Goal: Information Seeking & Learning: Learn about a topic

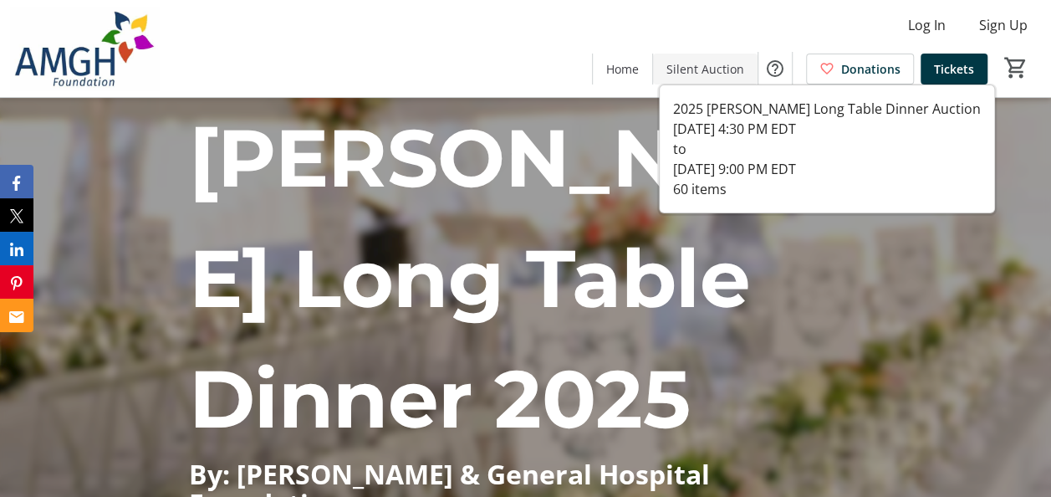
click at [722, 69] on span "Silent Auction" at bounding box center [706, 69] width 78 height 18
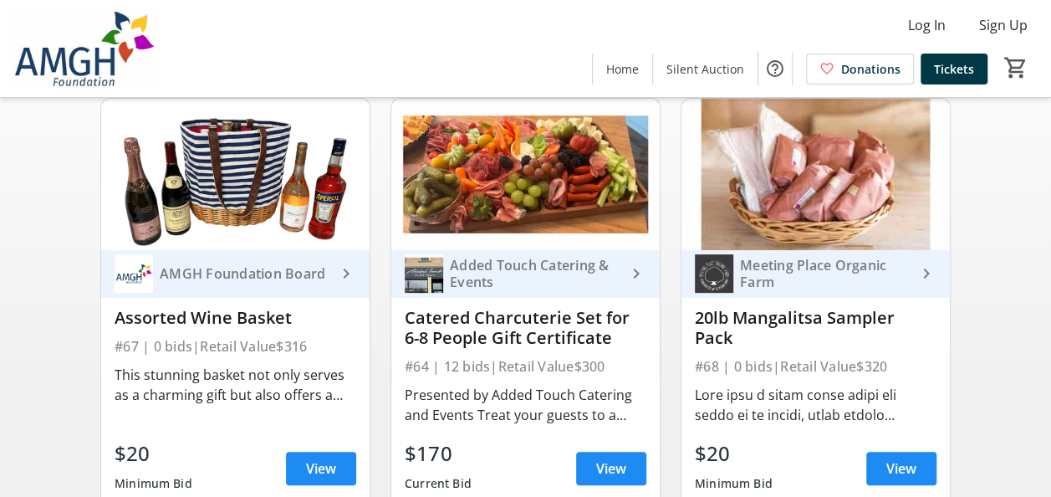
scroll to position [167, 0]
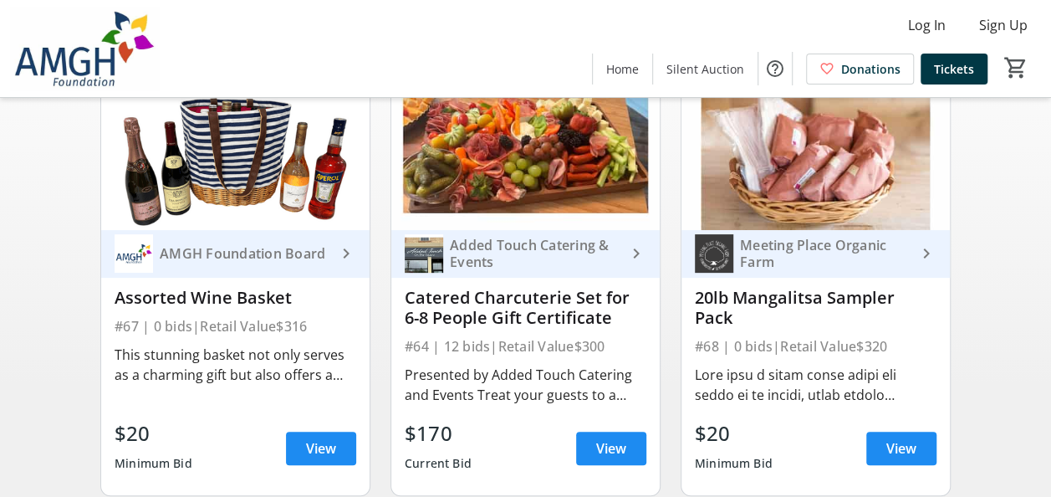
click at [813, 270] on div "Meeting Place Organic Farm" at bounding box center [824, 253] width 183 height 33
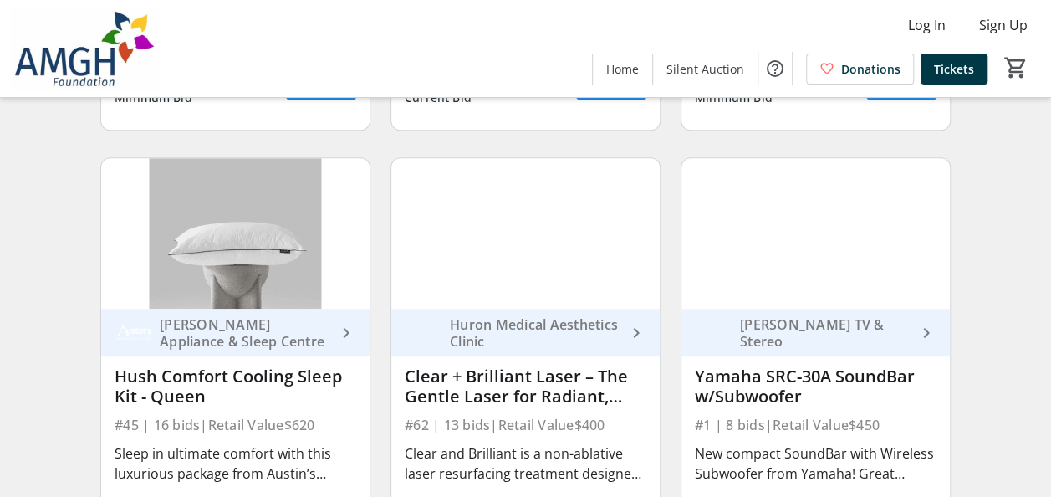
scroll to position [585, 0]
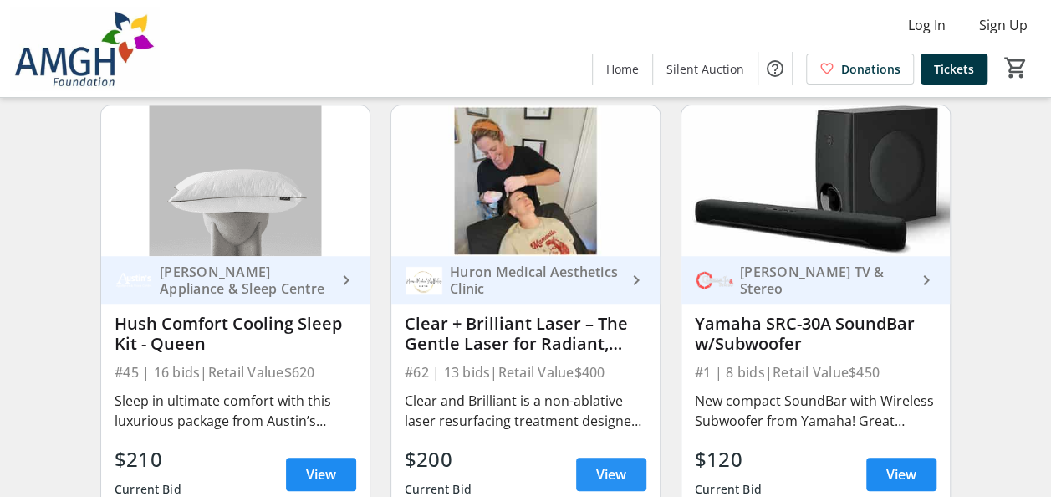
click at [627, 487] on span at bounding box center [611, 474] width 70 height 40
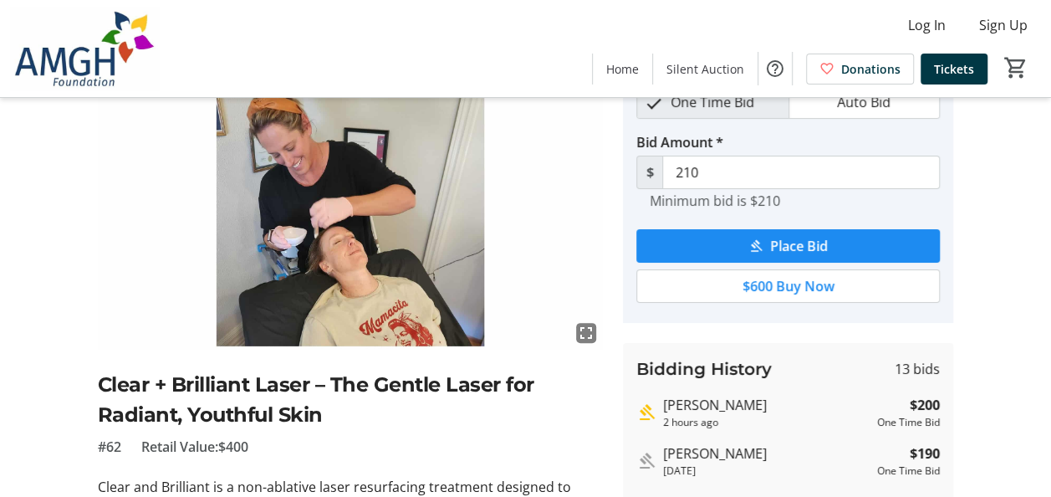
scroll to position [167, 0]
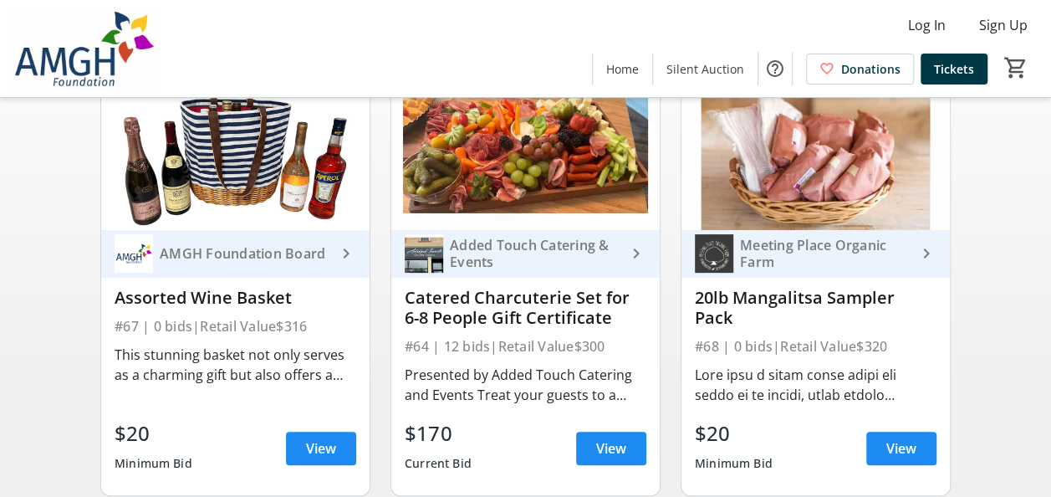
scroll to position [585, 0]
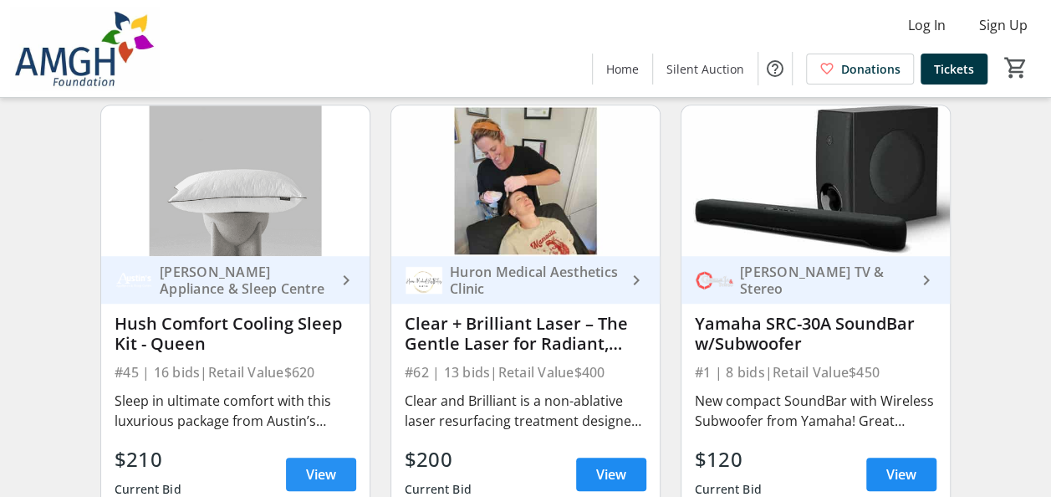
click at [324, 473] on span at bounding box center [321, 474] width 70 height 40
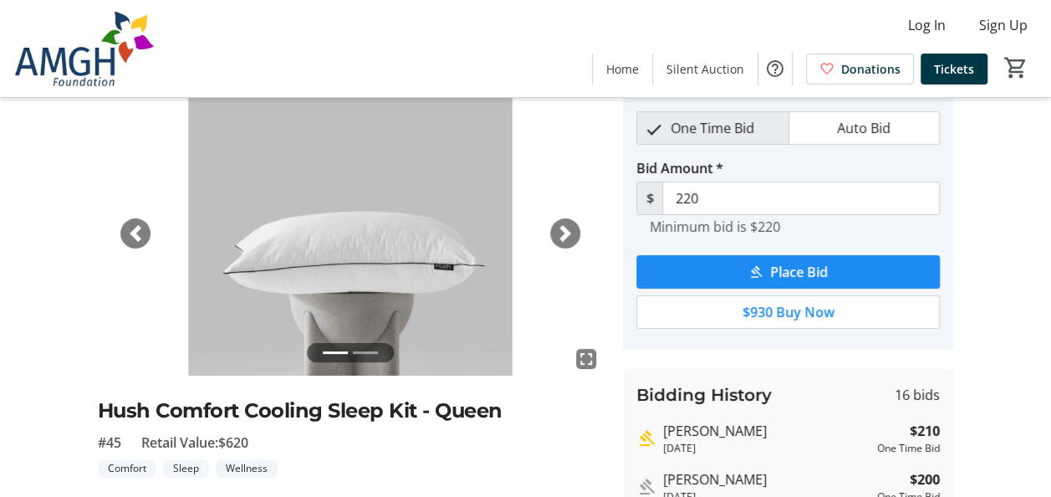
scroll to position [84, 0]
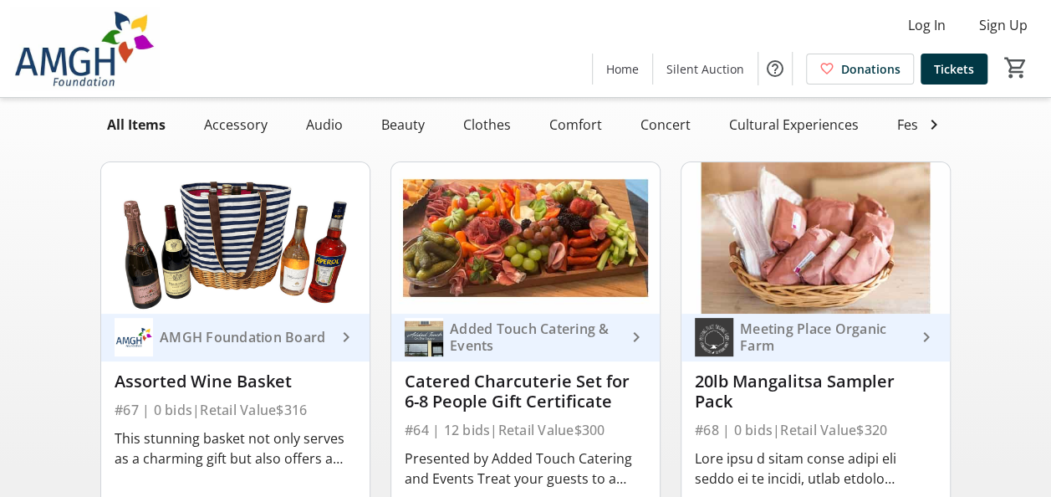
scroll to position [167, 0]
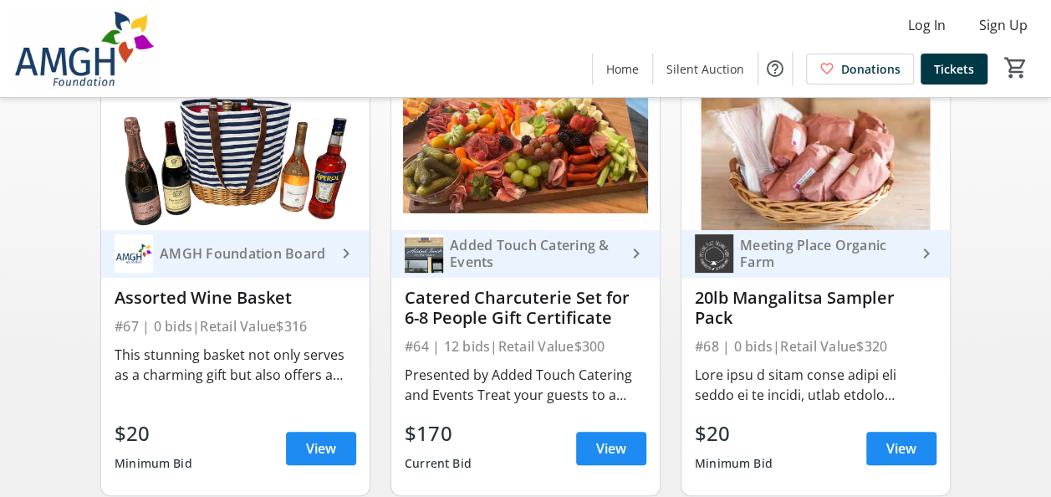
click at [725, 273] on img at bounding box center [714, 253] width 38 height 38
click at [524, 270] on div "Added Touch Catering & Events" at bounding box center [534, 253] width 183 height 33
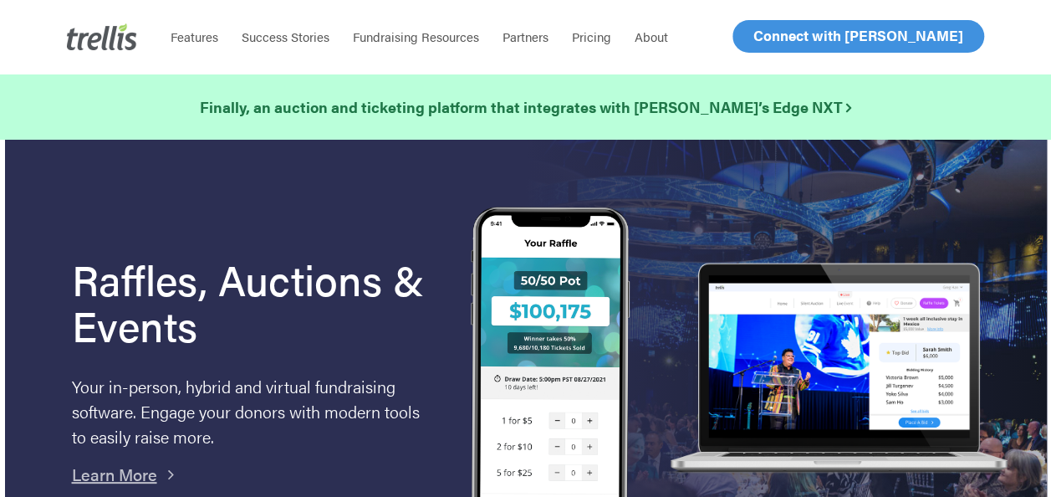
click at [778, 26] on span "Log In" at bounding box center [773, 36] width 40 height 20
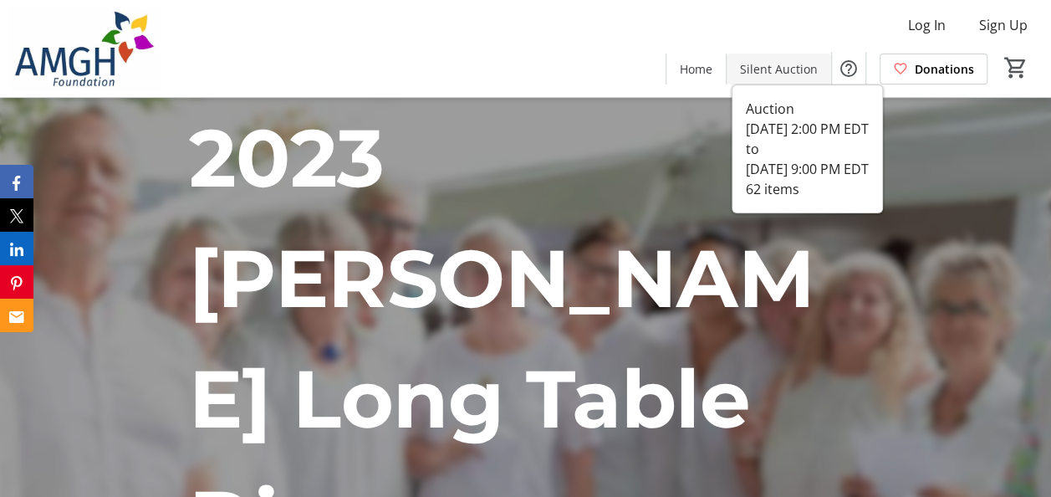
click at [781, 74] on span "Silent Auction" at bounding box center [779, 69] width 78 height 18
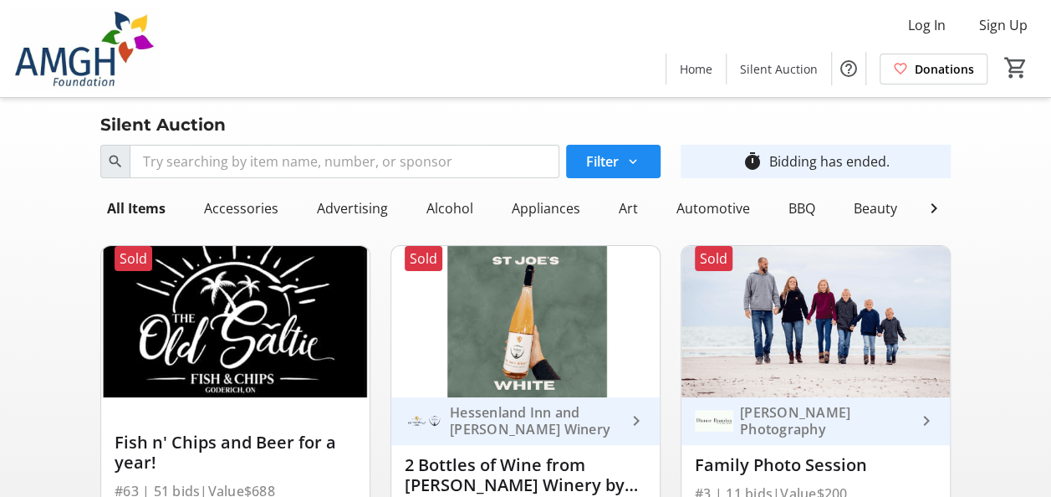
scroll to position [167, 0]
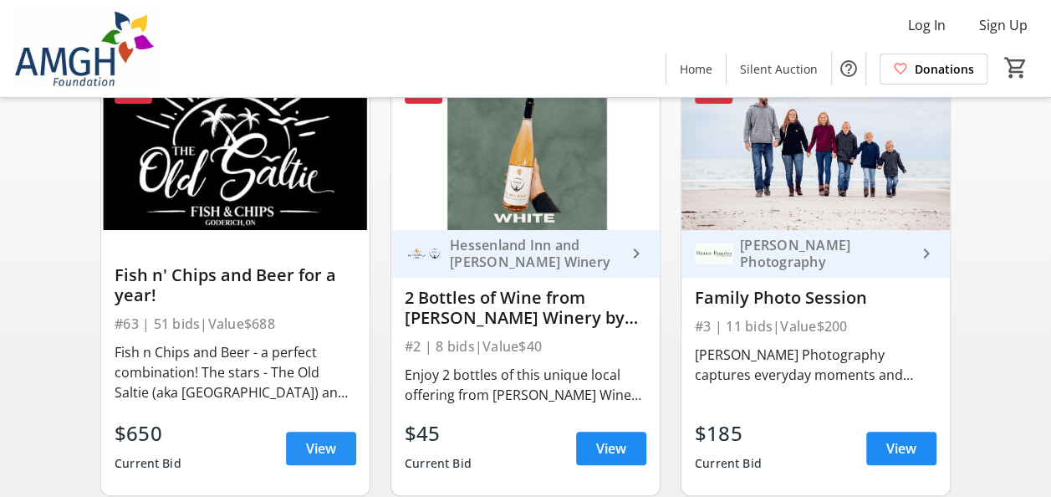
click at [305, 443] on span at bounding box center [321, 448] width 70 height 40
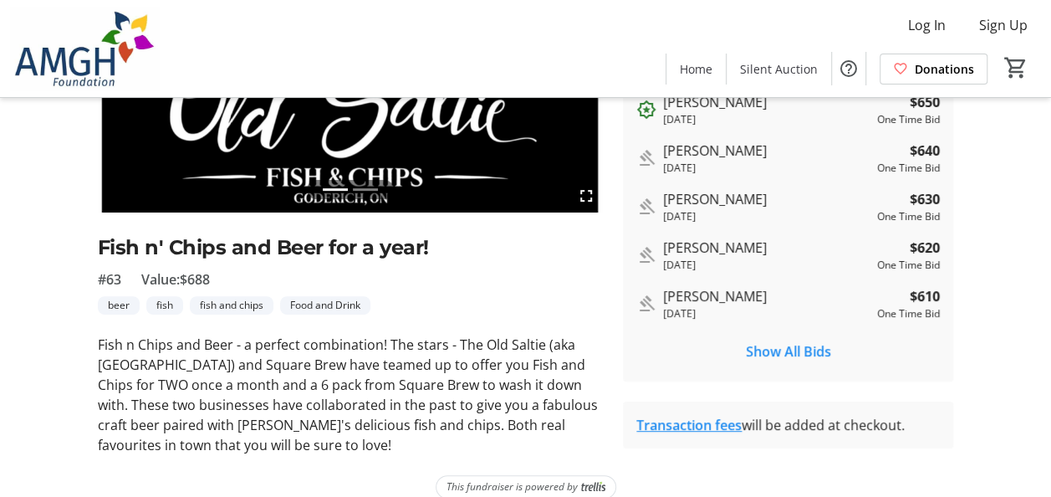
scroll to position [251, 0]
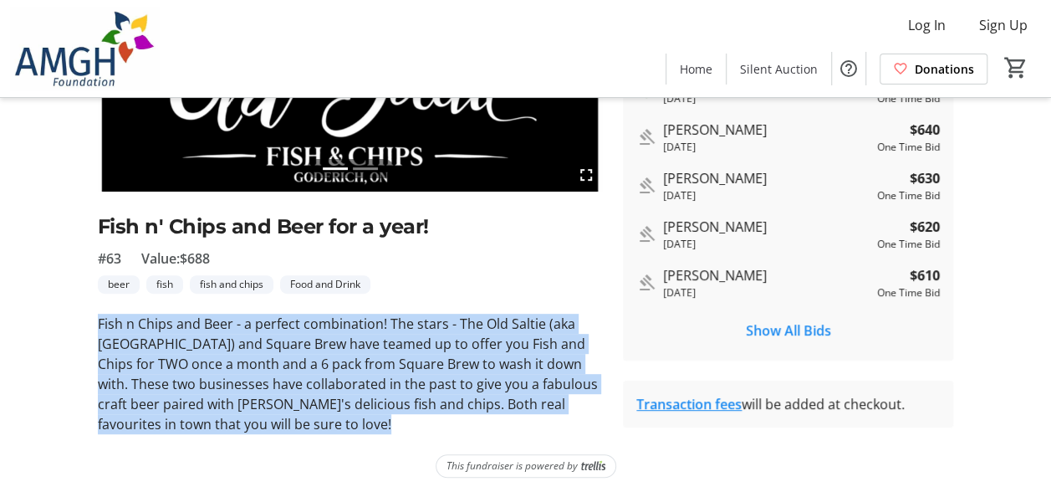
drag, startPoint x: 388, startPoint y: 430, endPoint x: 87, endPoint y: 329, distance: 317.3
click at [88, 329] on tr-auction-item-ui "fullscreen fullscreen Previous Next Fish n' Chips and Beer for a year! #63 Valu…" at bounding box center [351, 170] width 526 height 527
drag, startPoint x: 87, startPoint y: 329, endPoint x: 161, endPoint y: 351, distance: 76.7
copy p "Fish n Chips and Beer - a perfect combination! The stars - The Old Saltie (aka …"
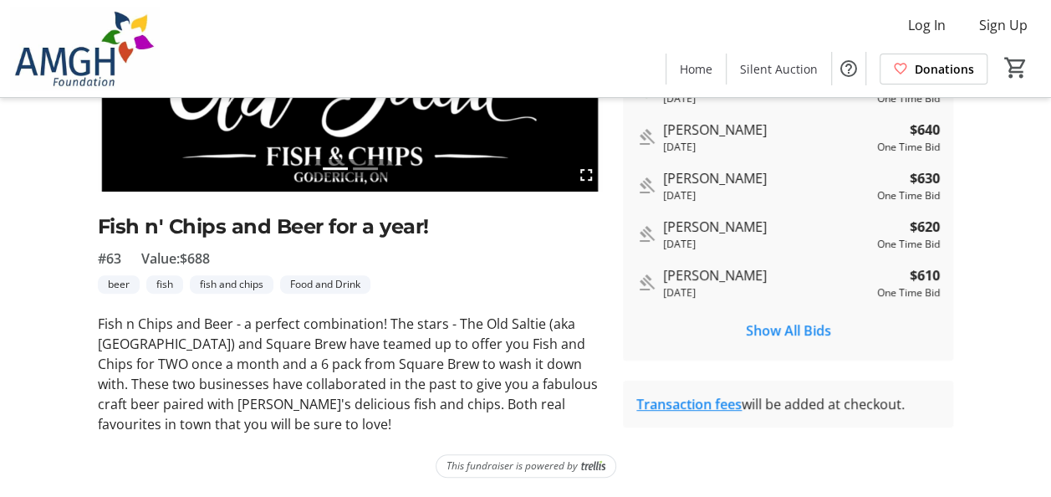
click at [1028, 254] on div "fullscreen fullscreen Previous Next Fish n' Chips and Beer for a year! #63 Valu…" at bounding box center [525, 170] width 1051 height 527
click at [793, 325] on span "Show All Bids" at bounding box center [788, 330] width 85 height 20
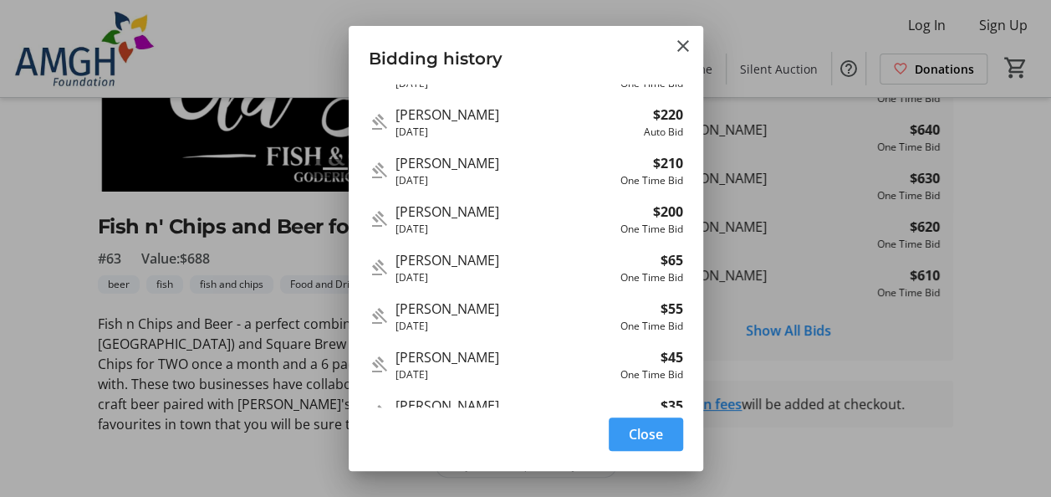
scroll to position [2148, 0]
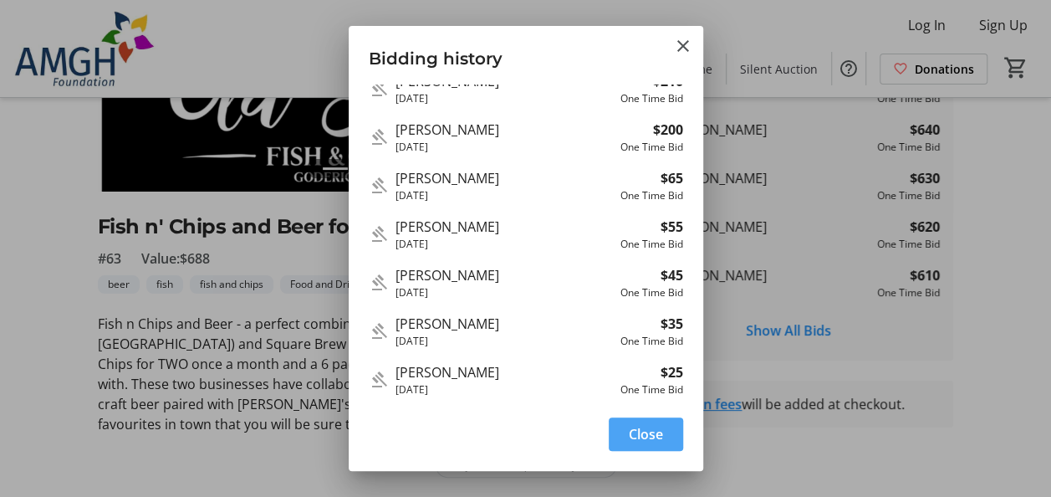
click at [636, 427] on span "Close" at bounding box center [646, 434] width 34 height 20
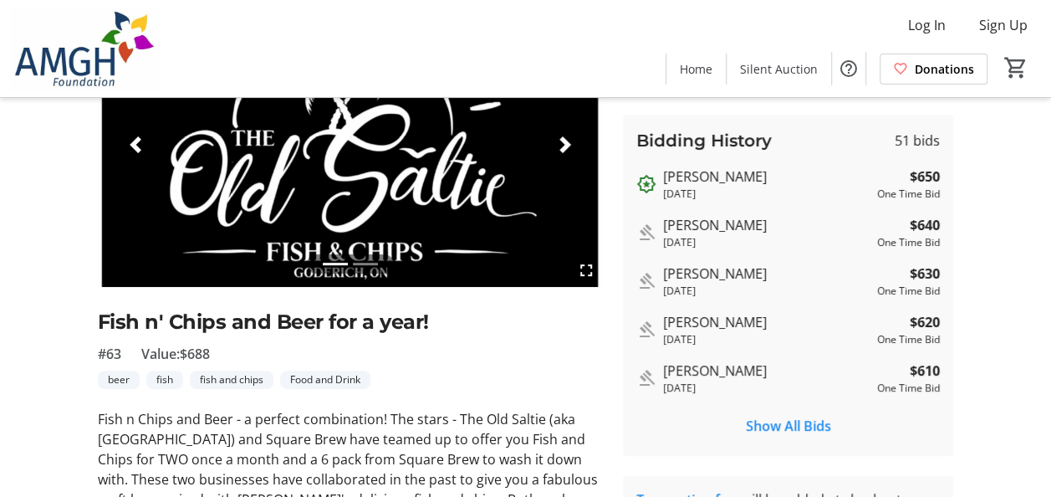
scroll to position [0, 0]
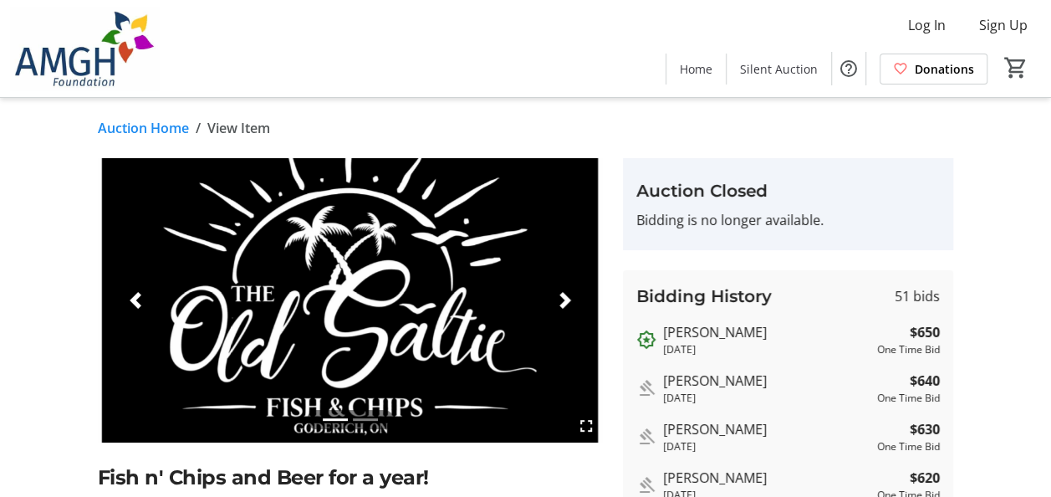
click at [566, 292] on span "button" at bounding box center [565, 300] width 17 height 17
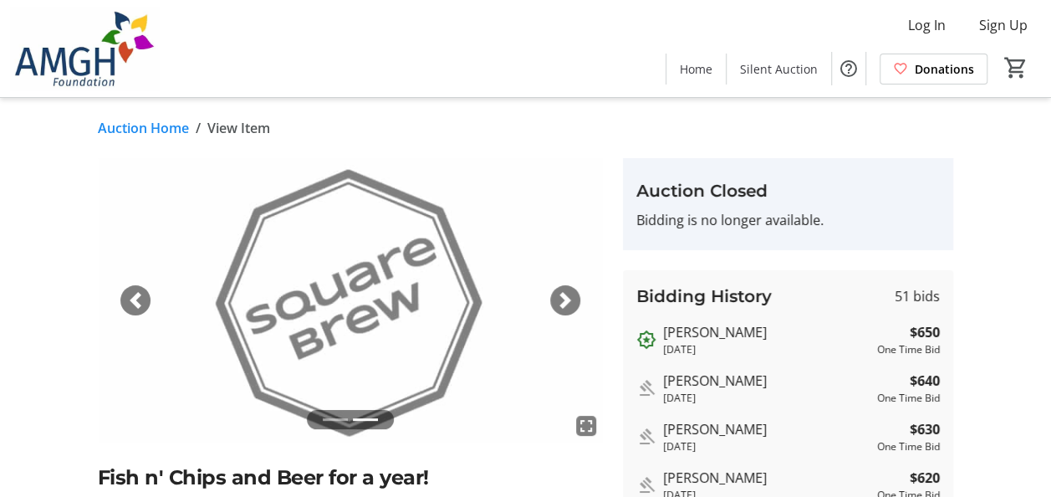
click at [478, 64] on div "Log In Sign Up Home Silent Auction Donations 0" at bounding box center [525, 48] width 1051 height 97
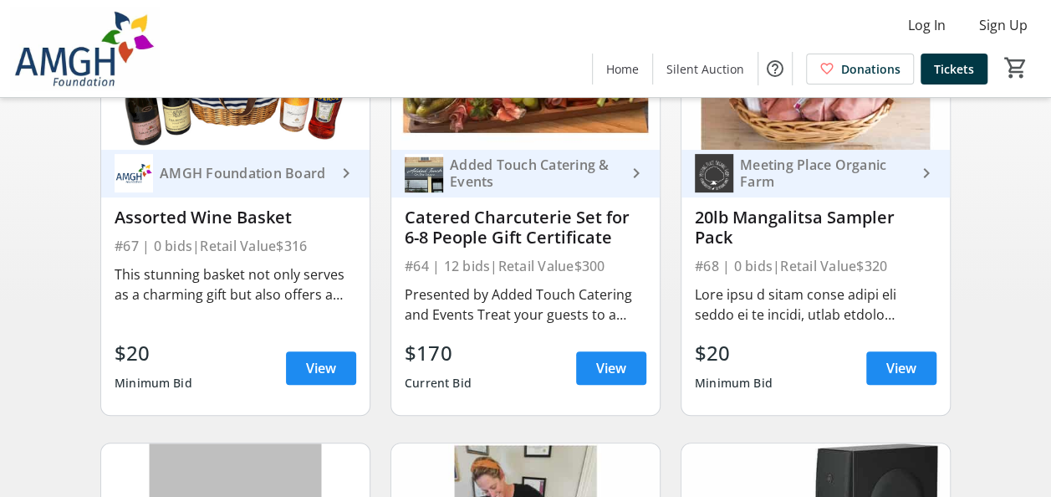
scroll to position [251, 0]
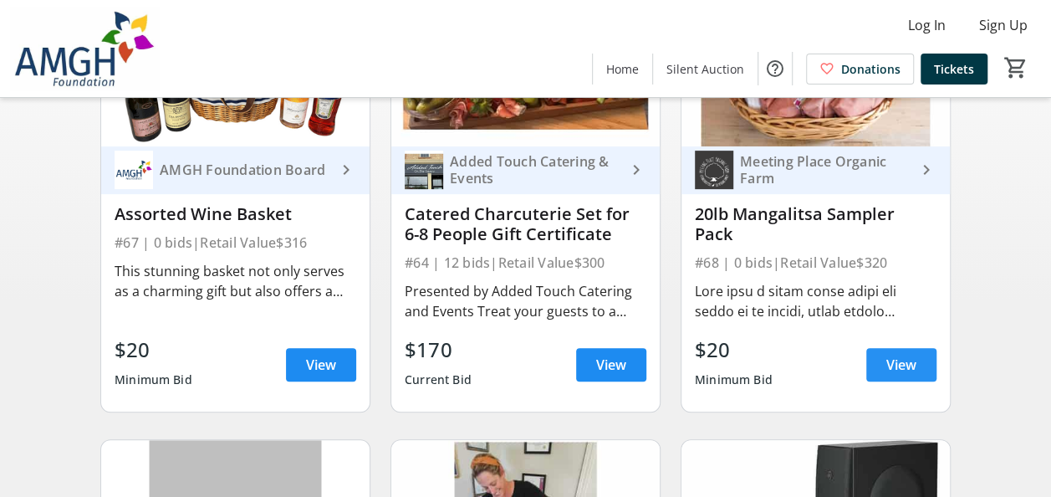
click at [880, 371] on span at bounding box center [901, 365] width 70 height 40
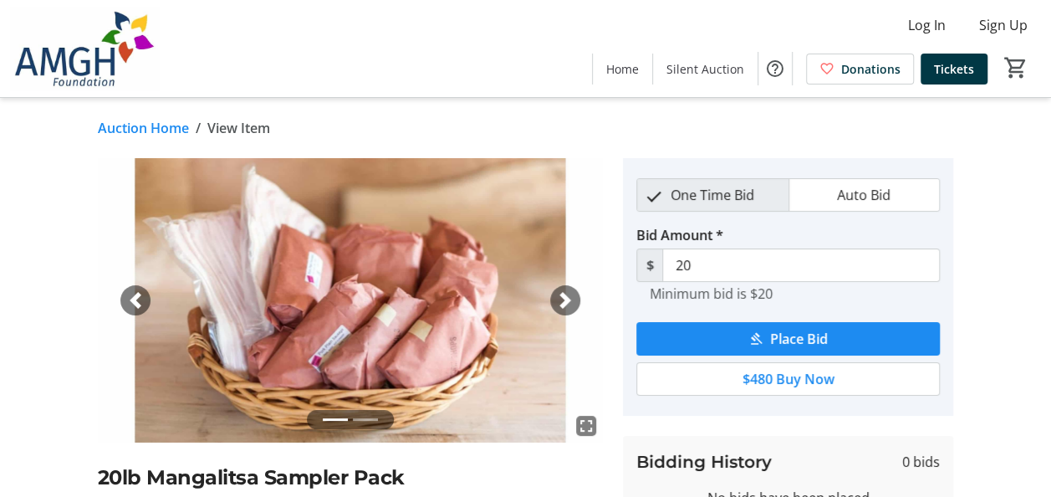
click at [144, 292] on span "button" at bounding box center [135, 300] width 17 height 17
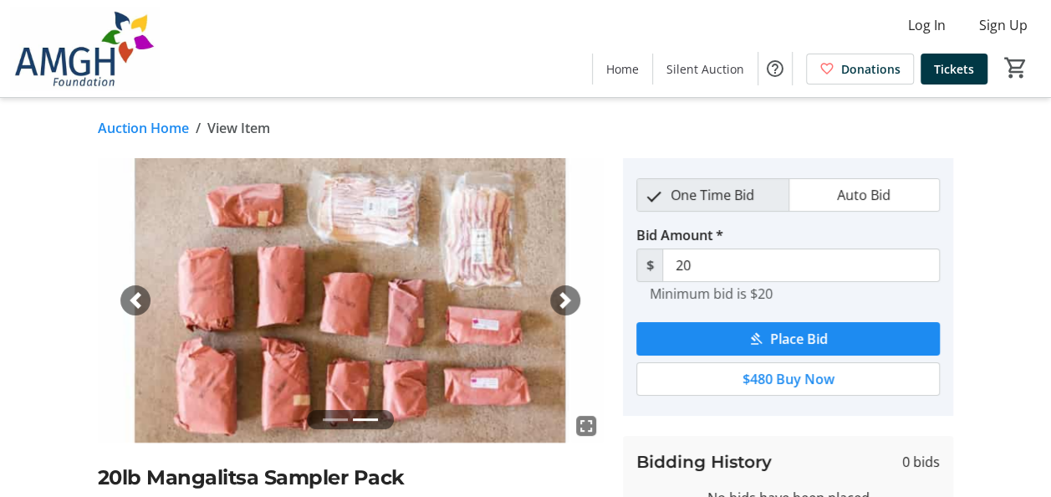
click at [144, 292] on span "button" at bounding box center [135, 300] width 17 height 17
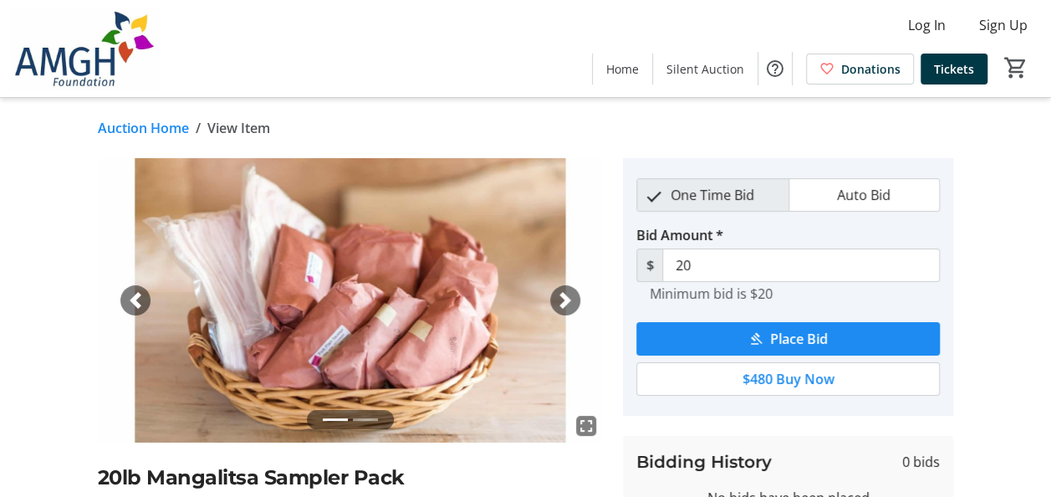
click at [582, 301] on img at bounding box center [351, 300] width 506 height 284
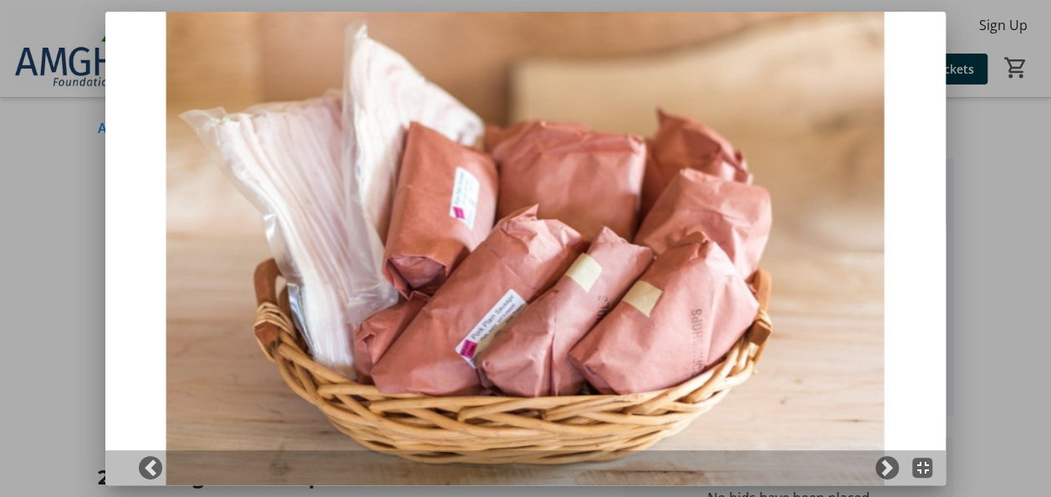
click at [937, 159] on img at bounding box center [525, 248] width 841 height 473
click at [84, 403] on div at bounding box center [525, 248] width 1051 height 497
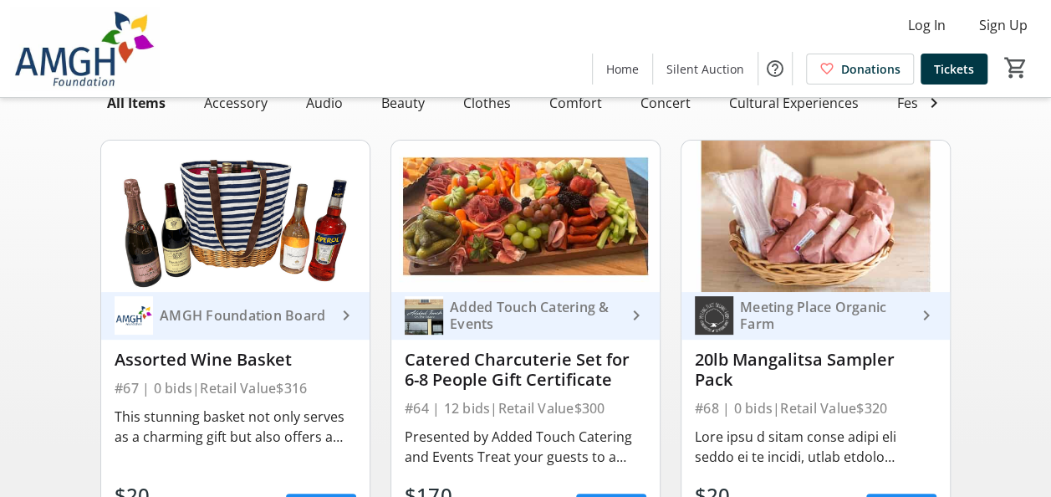
scroll to position [84, 0]
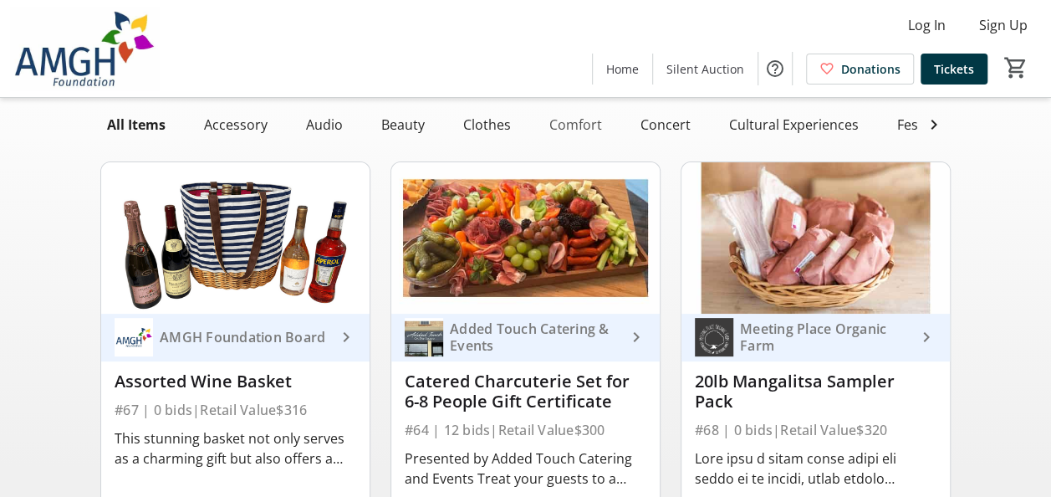
click at [576, 126] on div "Comfort" at bounding box center [576, 124] width 66 height 33
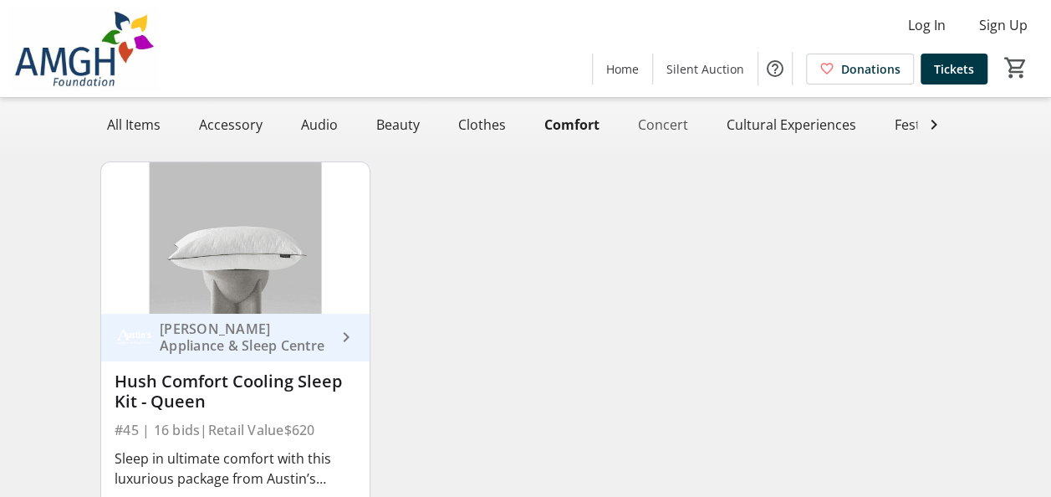
click at [656, 125] on div "Concert" at bounding box center [663, 124] width 64 height 33
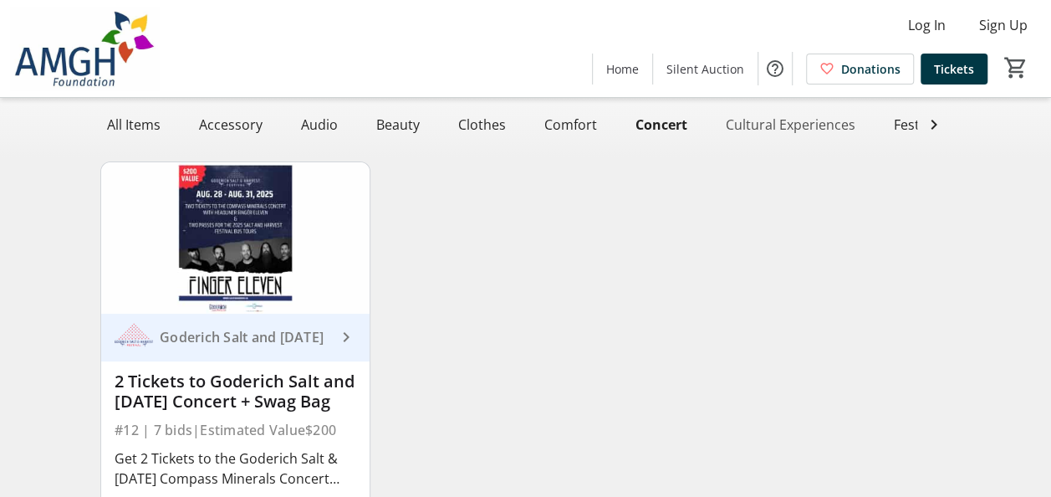
click at [847, 125] on div "Cultural Experiences" at bounding box center [790, 124] width 143 height 33
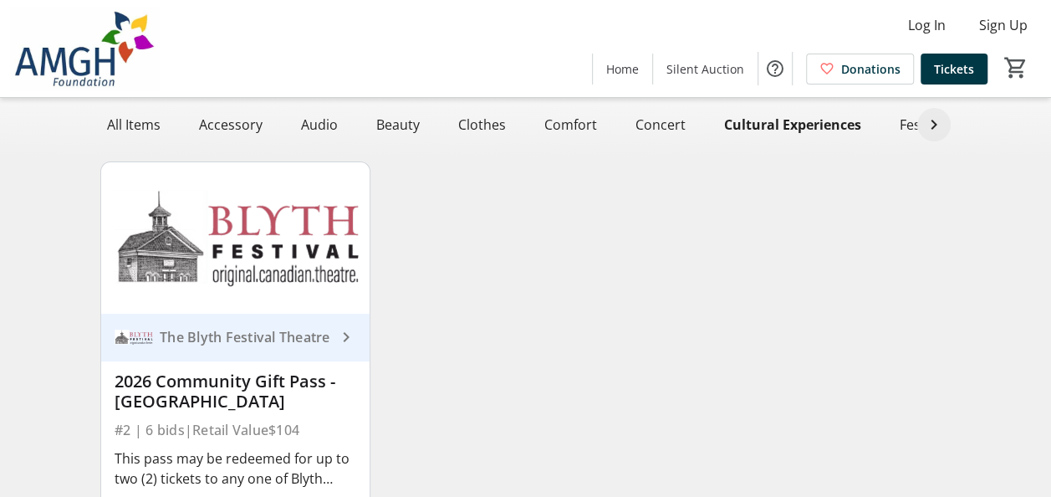
click at [917, 114] on span at bounding box center [933, 124] width 33 height 33
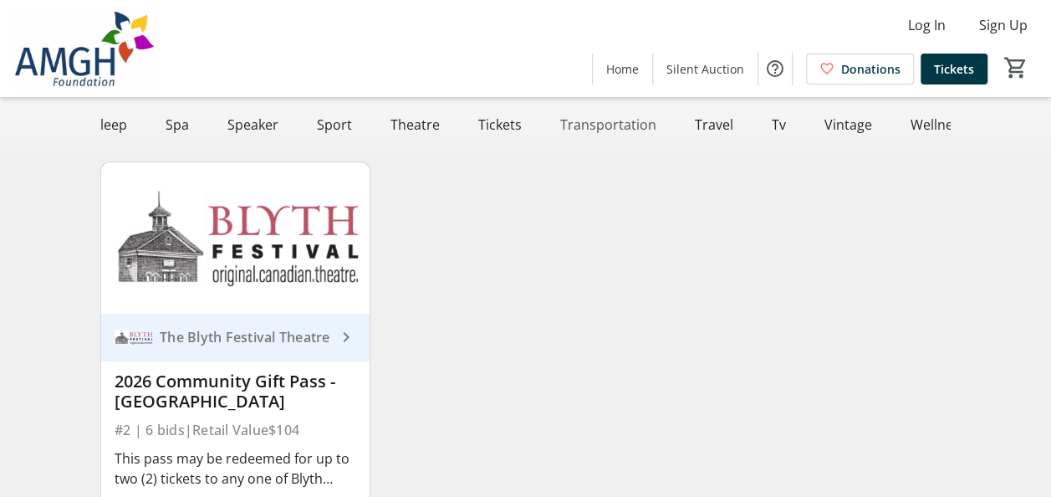
click at [580, 140] on div "Transportation" at bounding box center [609, 124] width 110 height 33
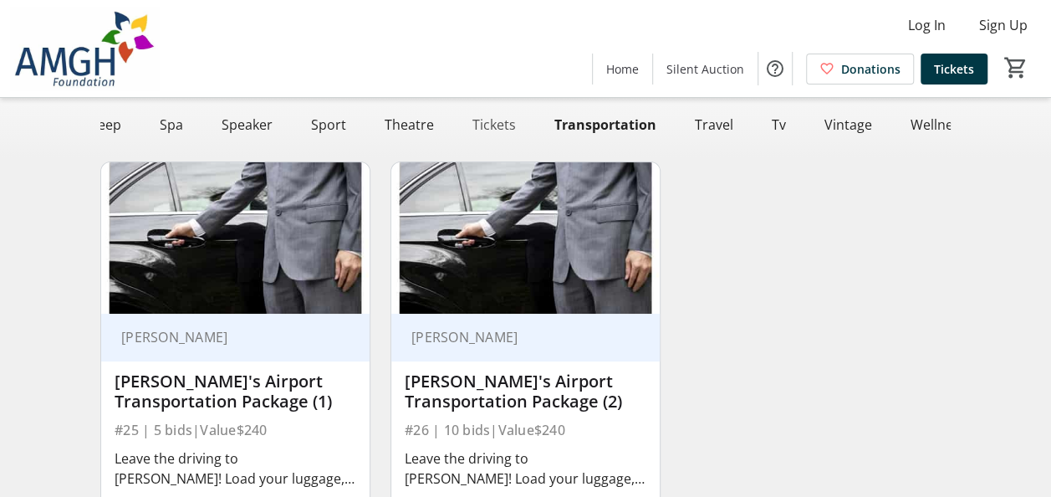
click at [496, 110] on div "Tickets" at bounding box center [494, 124] width 57 height 33
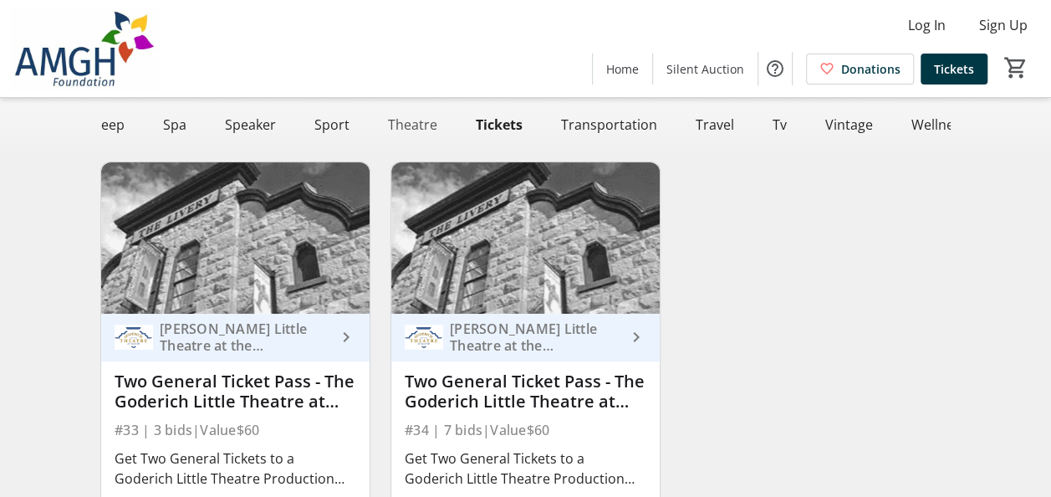
click at [386, 118] on div "Theatre" at bounding box center [412, 124] width 63 height 33
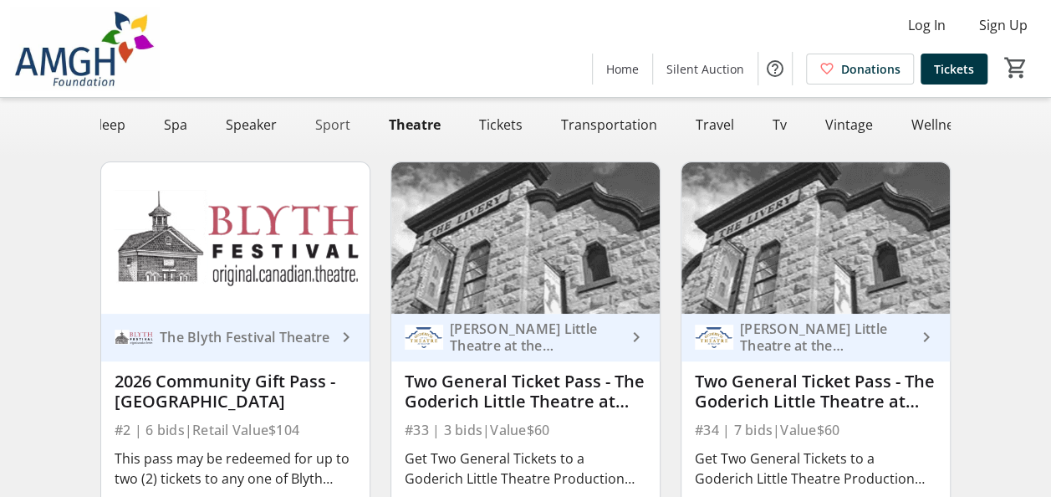
click at [329, 117] on div "Sport" at bounding box center [333, 124] width 49 height 33
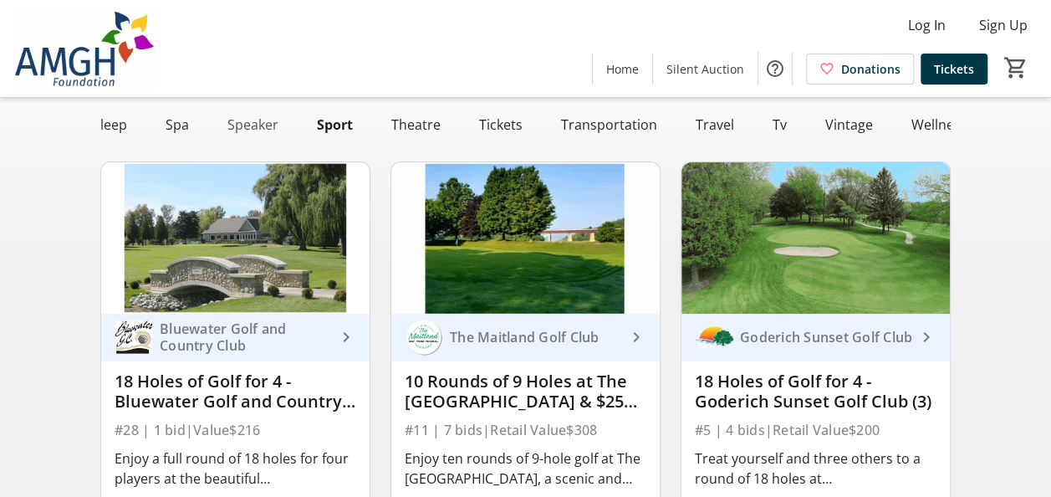
click at [264, 114] on div "Speaker" at bounding box center [253, 124] width 64 height 33
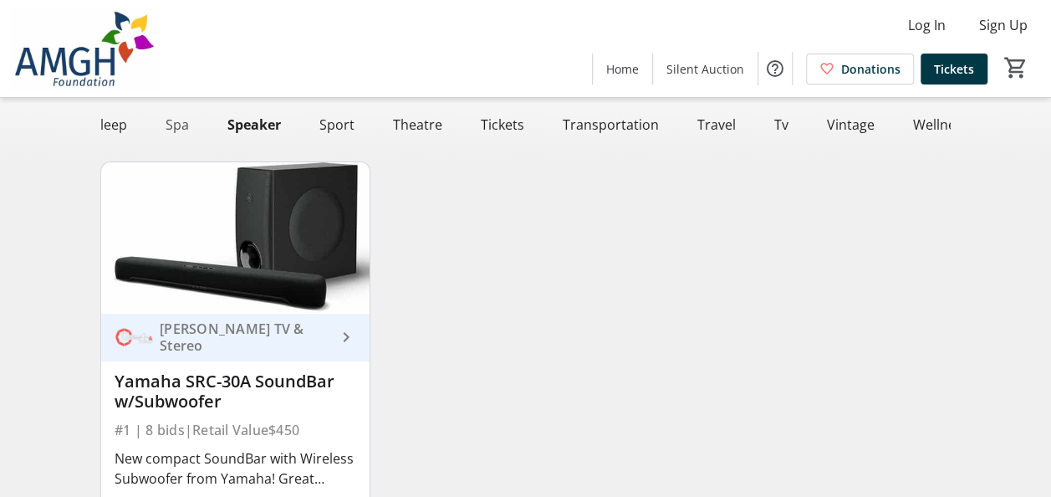
click at [171, 125] on div "Spa" at bounding box center [177, 124] width 37 height 33
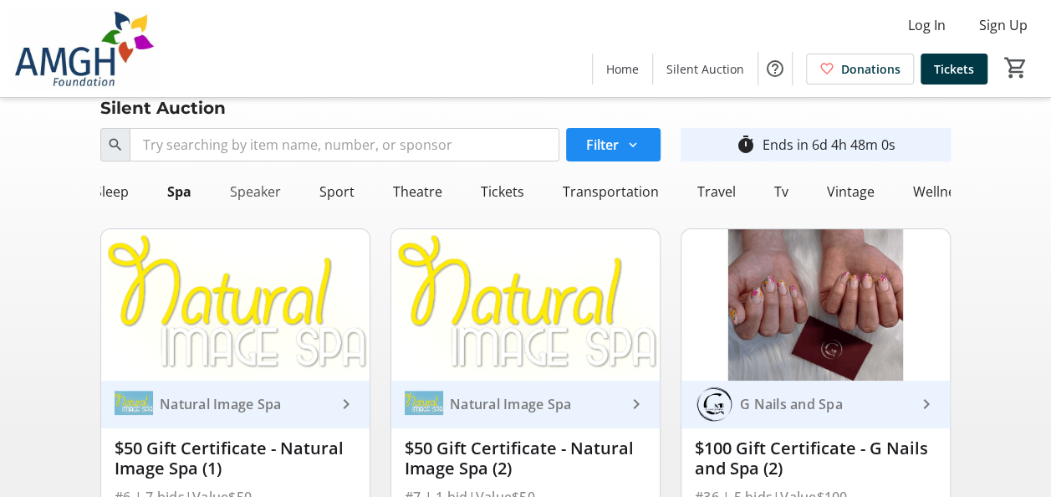
scroll to position [0, 0]
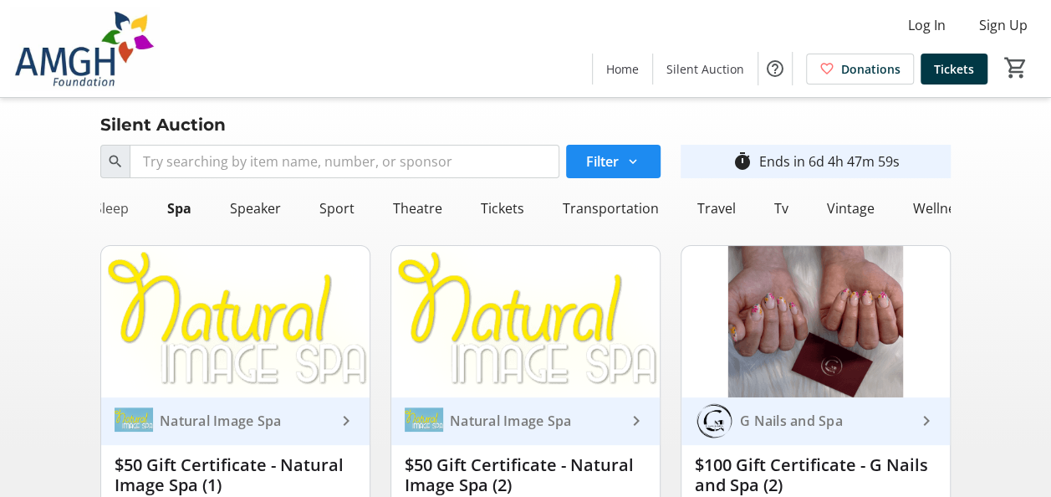
click at [115, 219] on div "Sleep" at bounding box center [112, 208] width 48 height 33
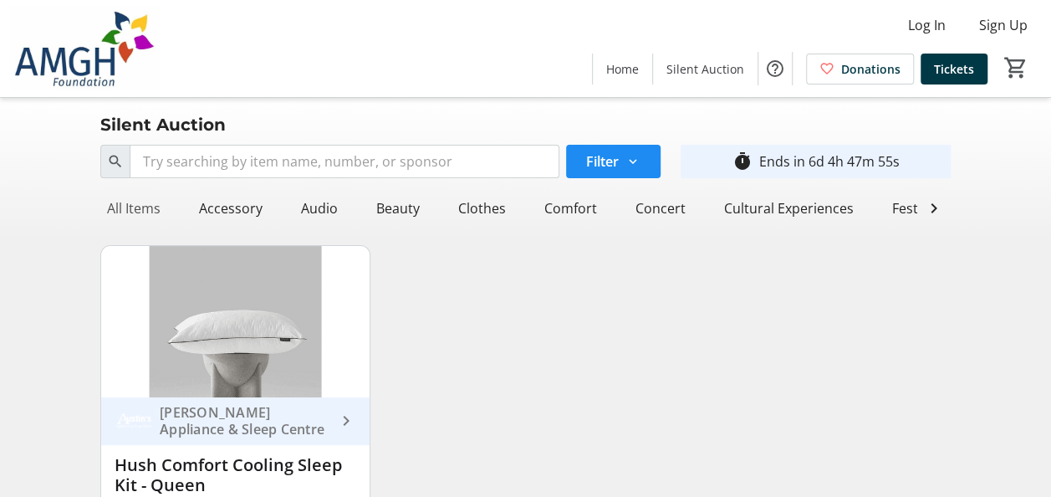
click at [123, 214] on div "All Items" at bounding box center [133, 208] width 67 height 33
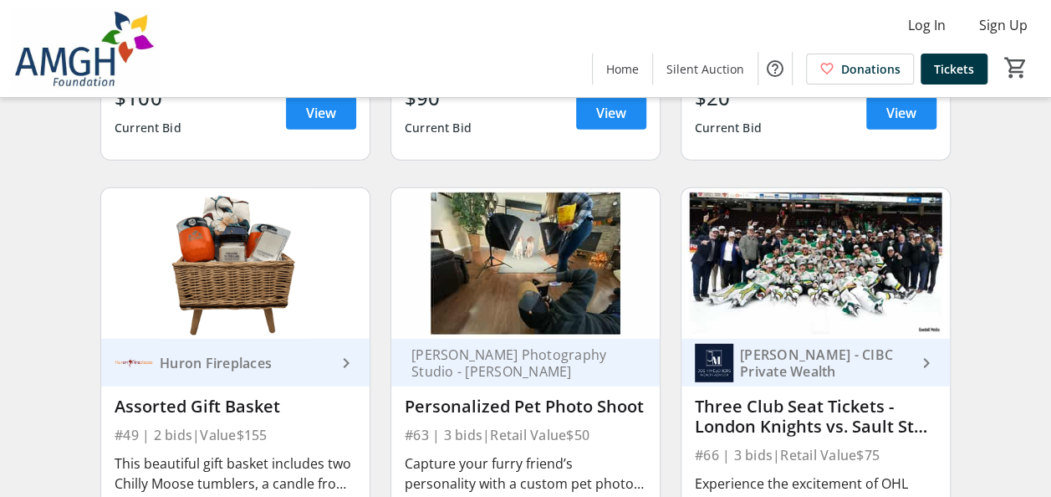
scroll to position [8668, 0]
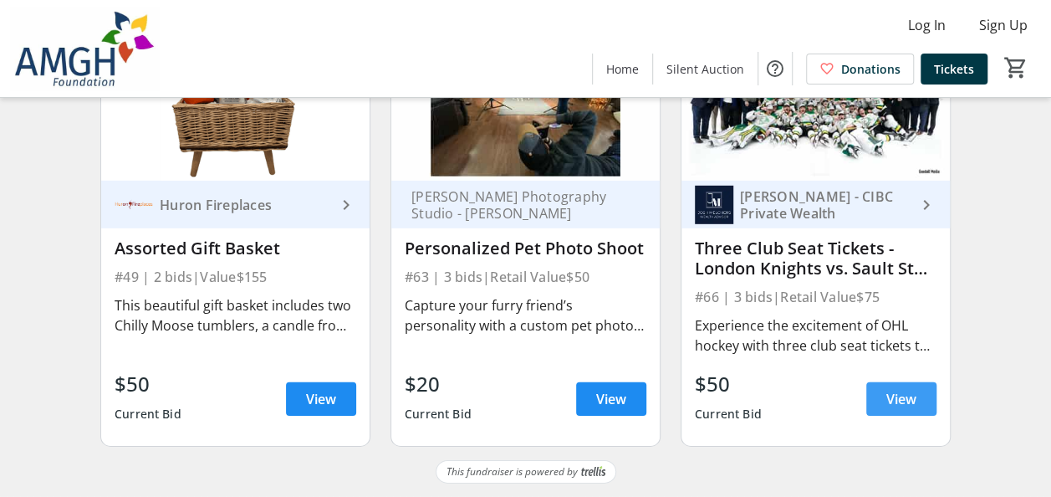
click at [890, 387] on span at bounding box center [901, 399] width 70 height 40
